Goal: Find specific page/section: Find specific page/section

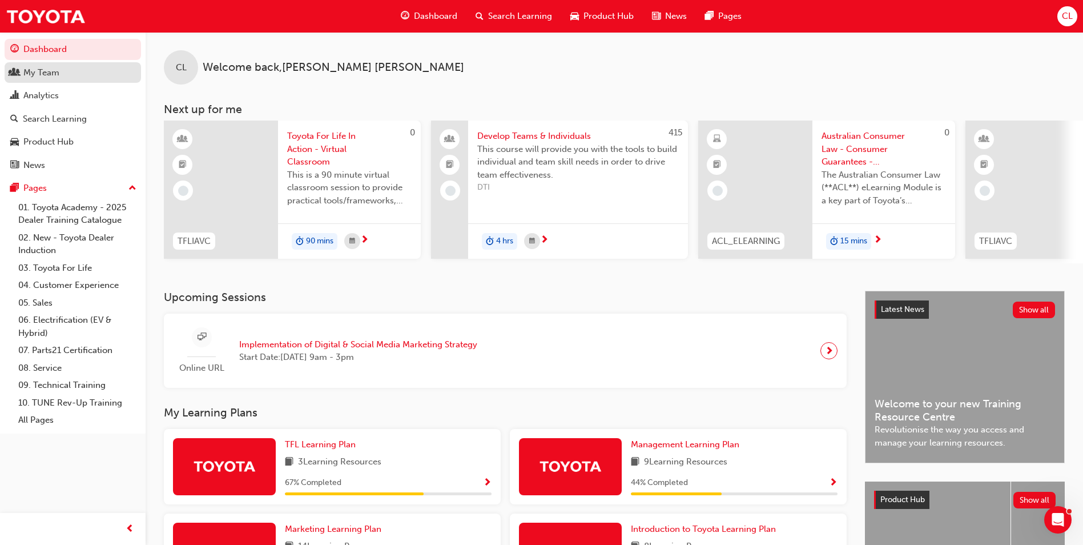
click at [48, 74] on div "My Team" at bounding box center [41, 72] width 36 height 13
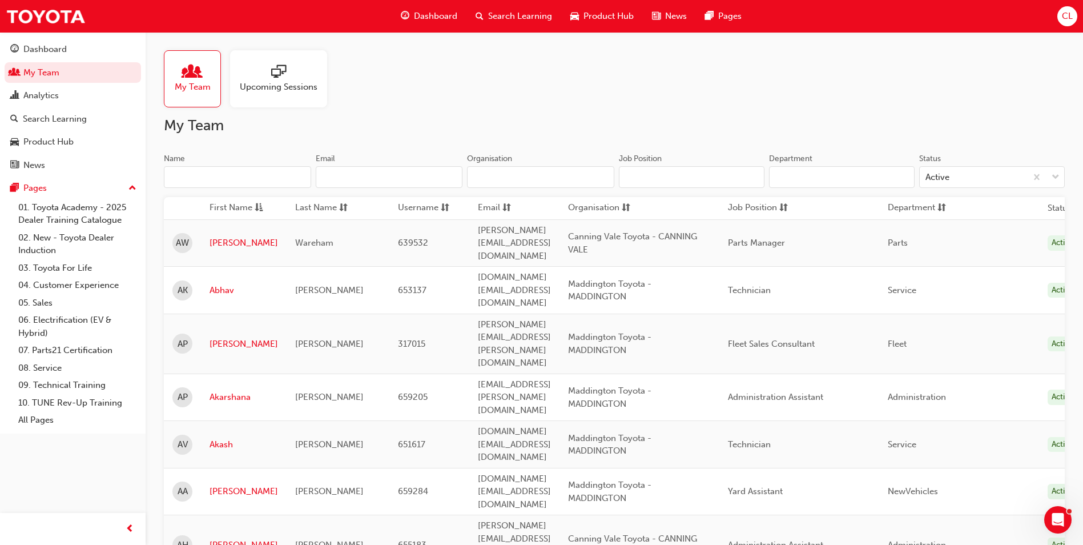
click at [209, 174] on input "Name" at bounding box center [237, 177] width 147 height 22
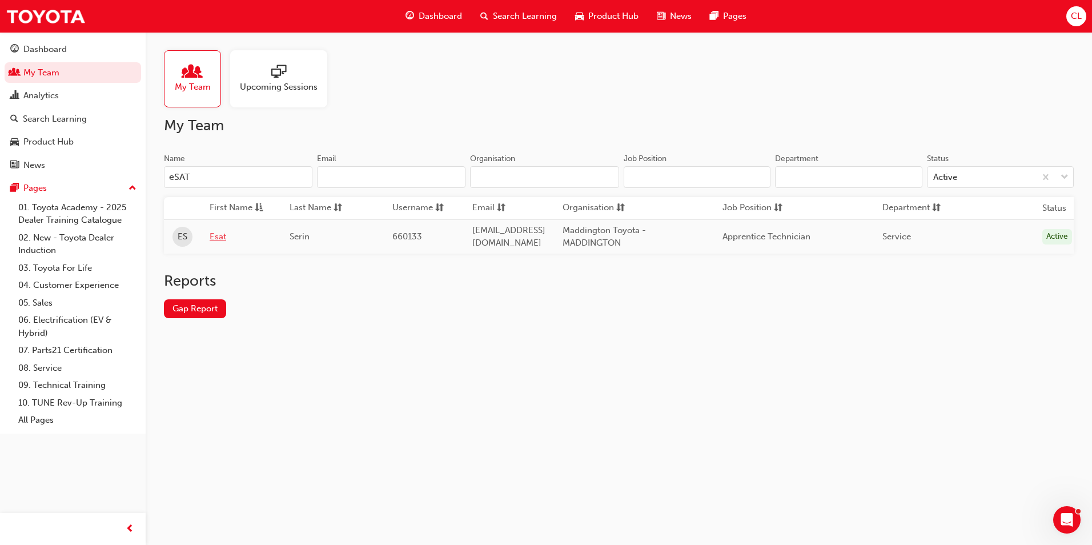
type input "eSAT"
click at [223, 233] on link "Esat" at bounding box center [241, 236] width 63 height 13
